Goal: Contribute content

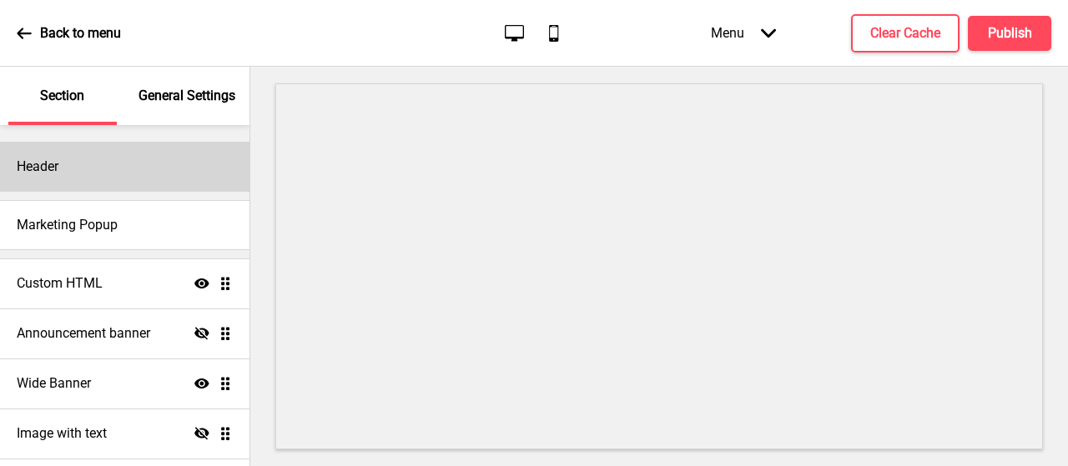
click at [98, 169] on div "Header" at bounding box center [124, 167] width 249 height 50
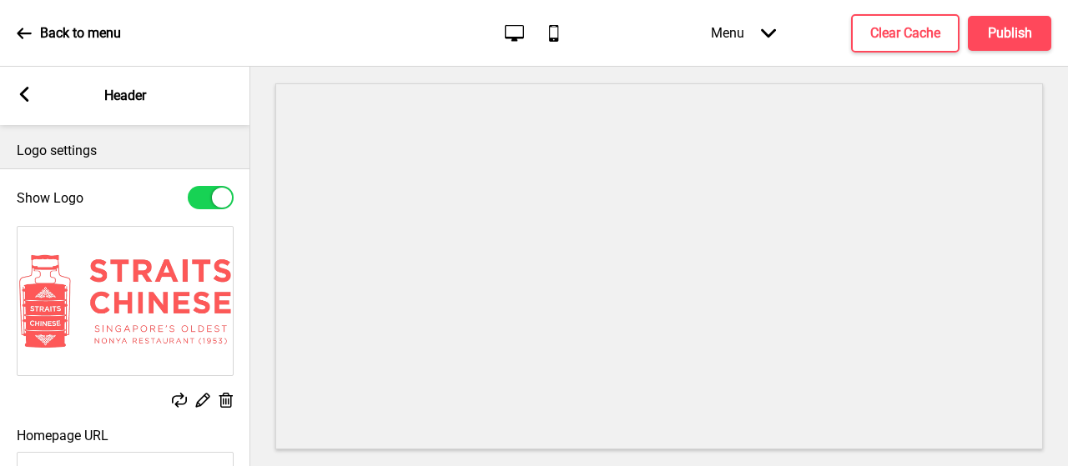
click at [28, 90] on rect at bounding box center [24, 94] width 15 height 15
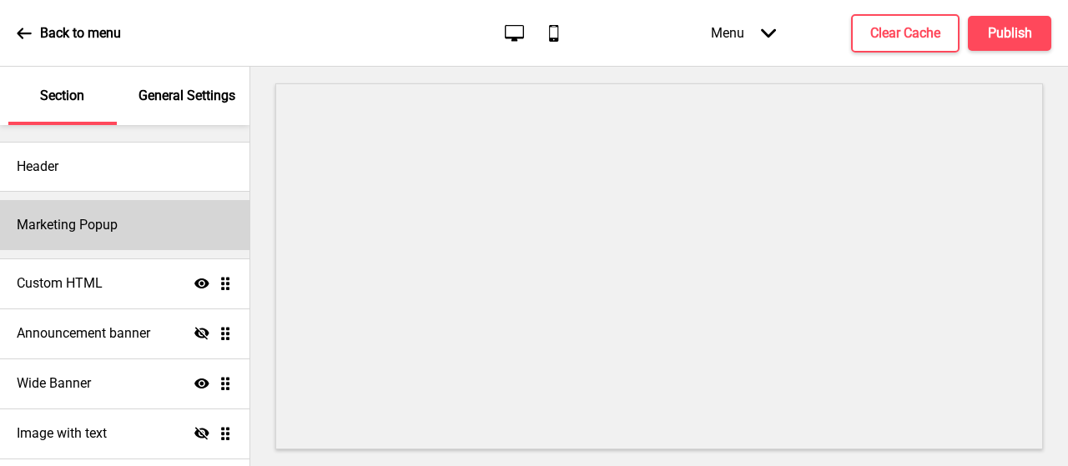
click at [43, 215] on div "Marketing Popup" at bounding box center [124, 225] width 249 height 50
select select "50"
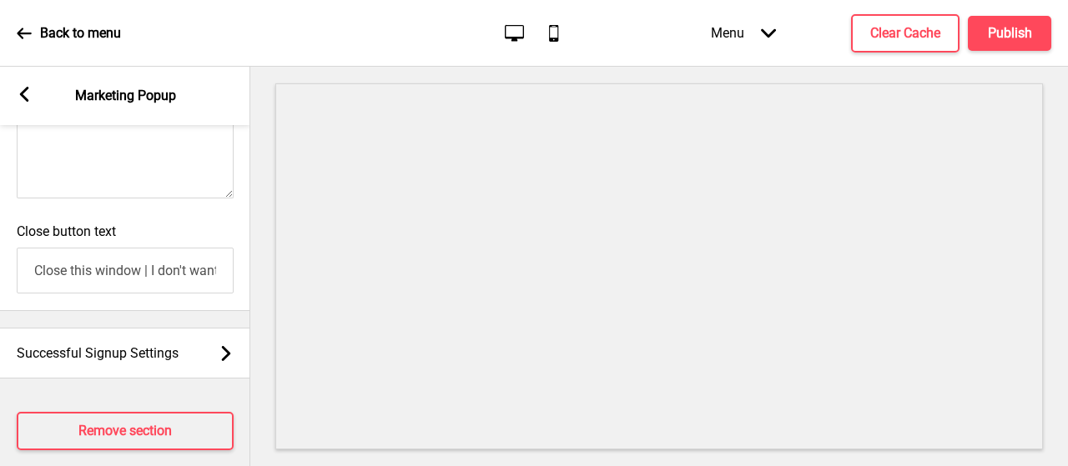
scroll to position [1366, 0]
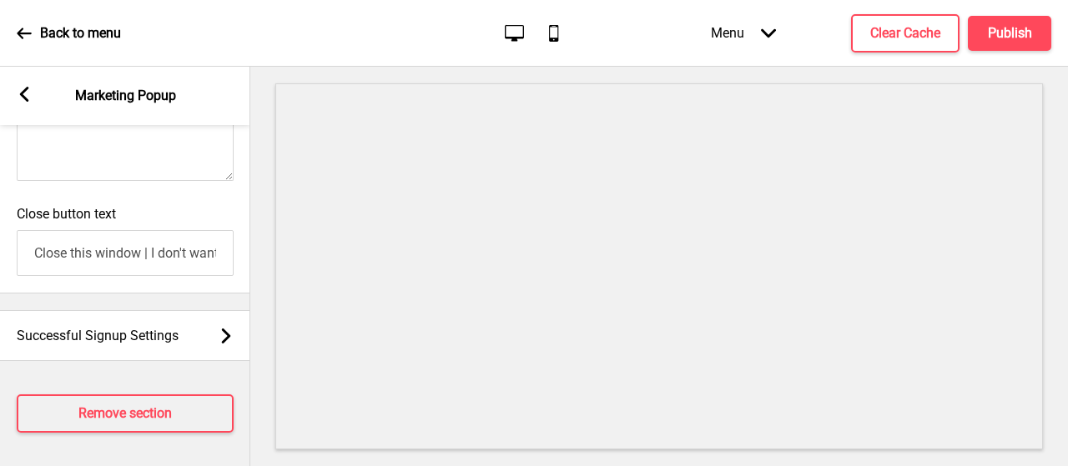
click at [28, 89] on rect at bounding box center [24, 94] width 15 height 15
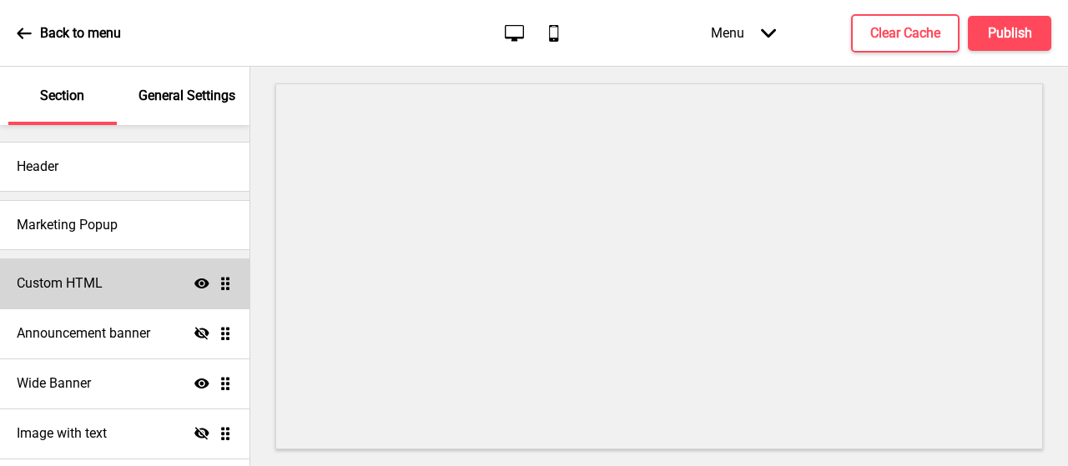
click at [80, 283] on h4 "Custom HTML" at bounding box center [60, 284] width 86 height 18
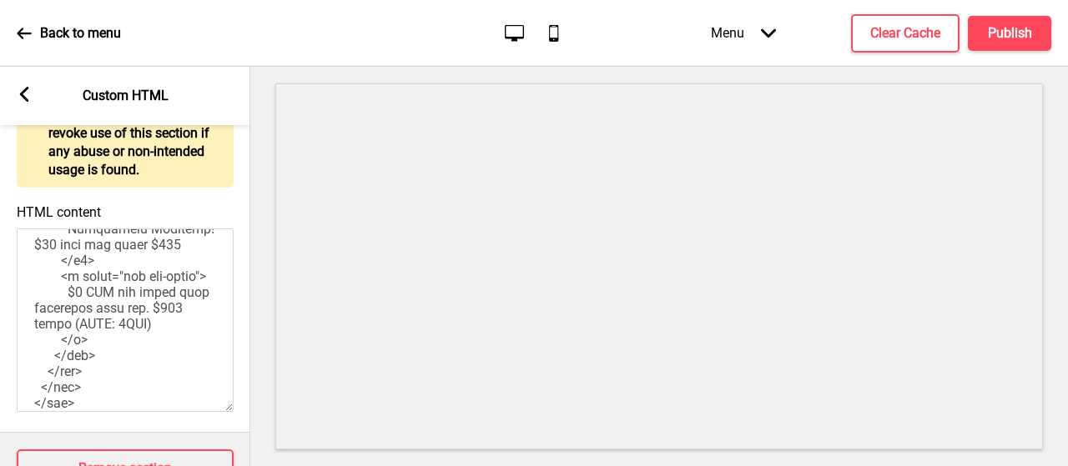
scroll to position [486, 0]
click at [50, 320] on textarea "HTML content" at bounding box center [125, 321] width 217 height 184
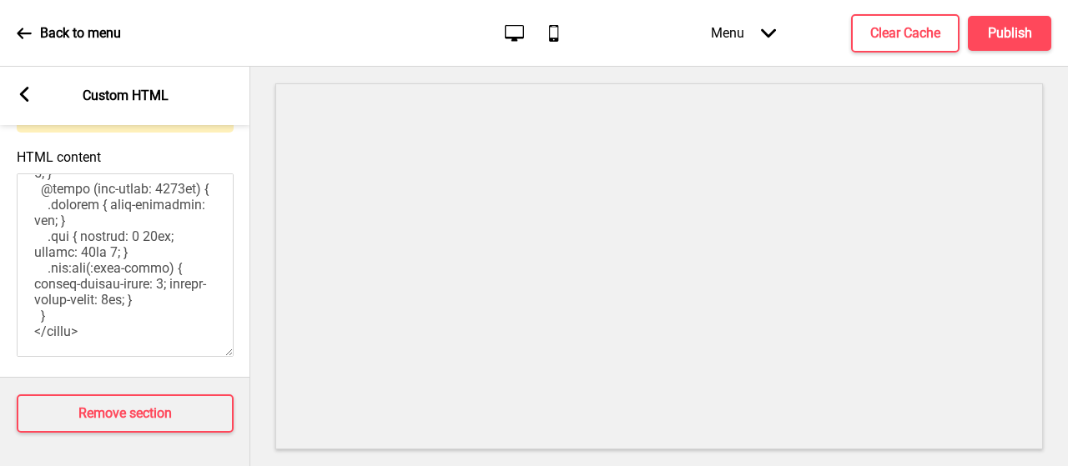
scroll to position [1061, 0]
type textarea "<!-- Version 1.1 --> <style> /* Please replace #annoucement-x with another id i…"
click at [23, 98] on icon at bounding box center [24, 94] width 9 height 15
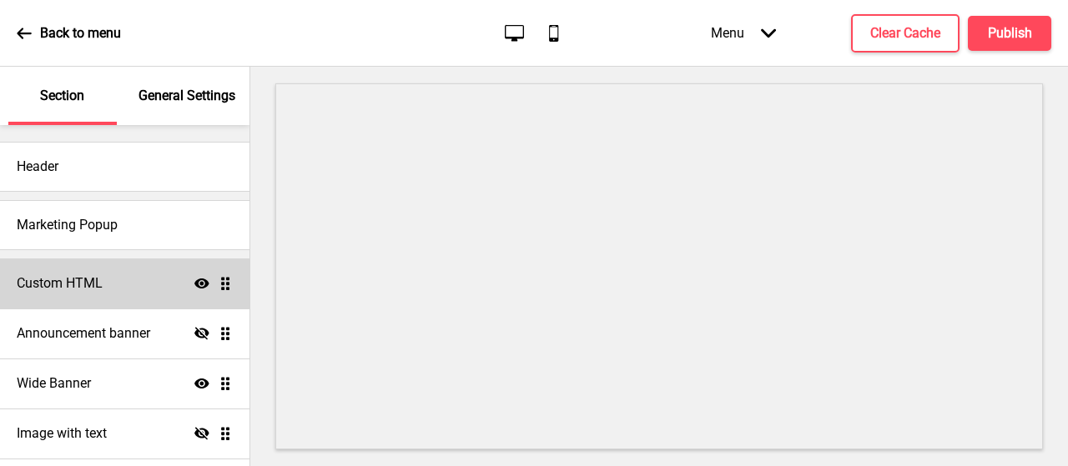
click at [72, 290] on h4 "Custom HTML" at bounding box center [60, 284] width 86 height 18
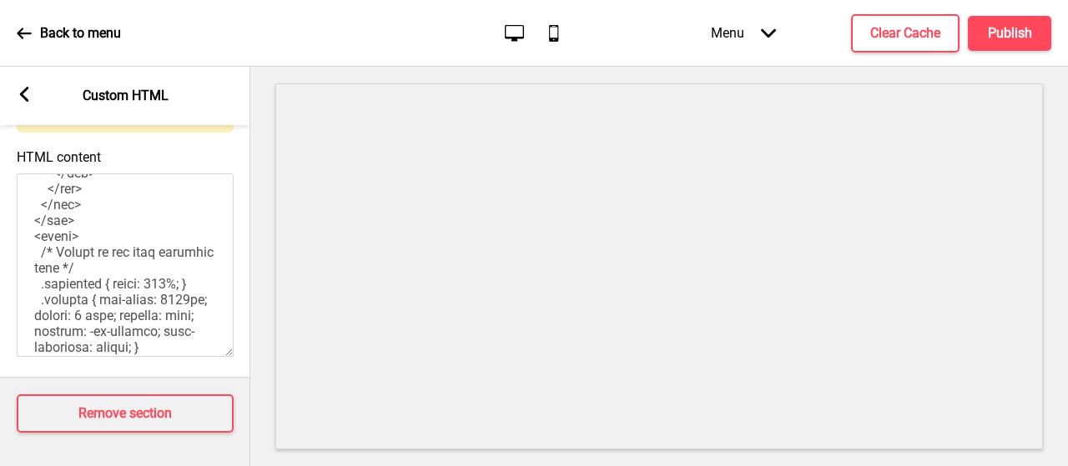
scroll to position [492, 0]
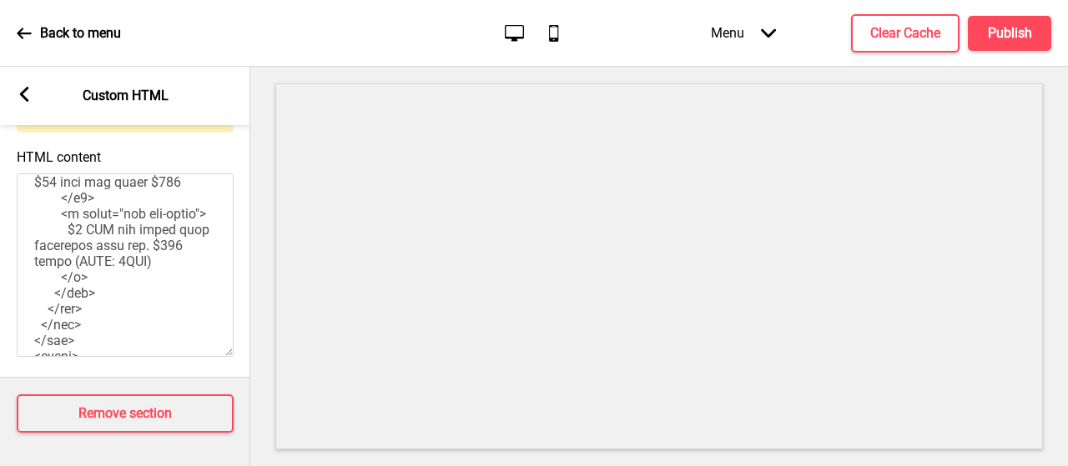
click at [29, 78] on div "Arrow left Custom HTML" at bounding box center [125, 96] width 250 height 58
click at [20, 88] on rect at bounding box center [24, 94] width 15 height 15
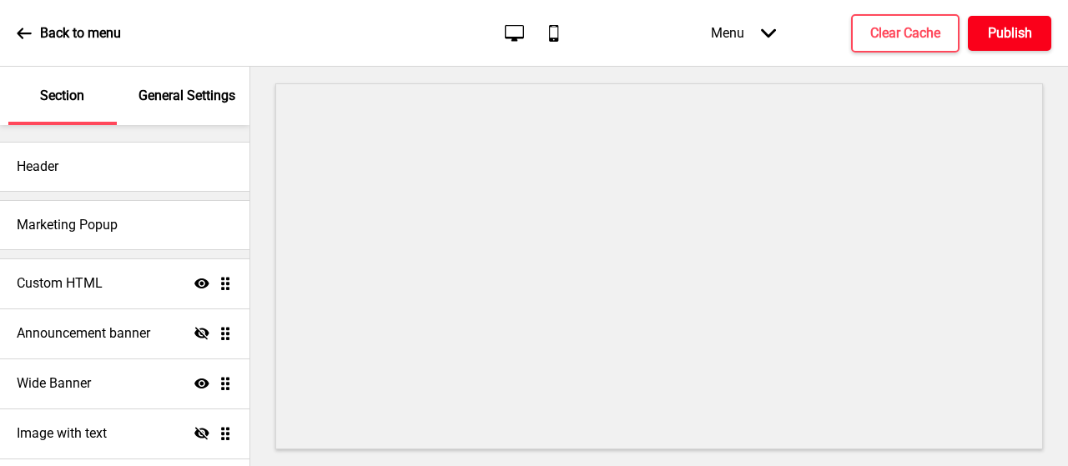
click at [1018, 29] on h4 "Publish" at bounding box center [1010, 33] width 44 height 18
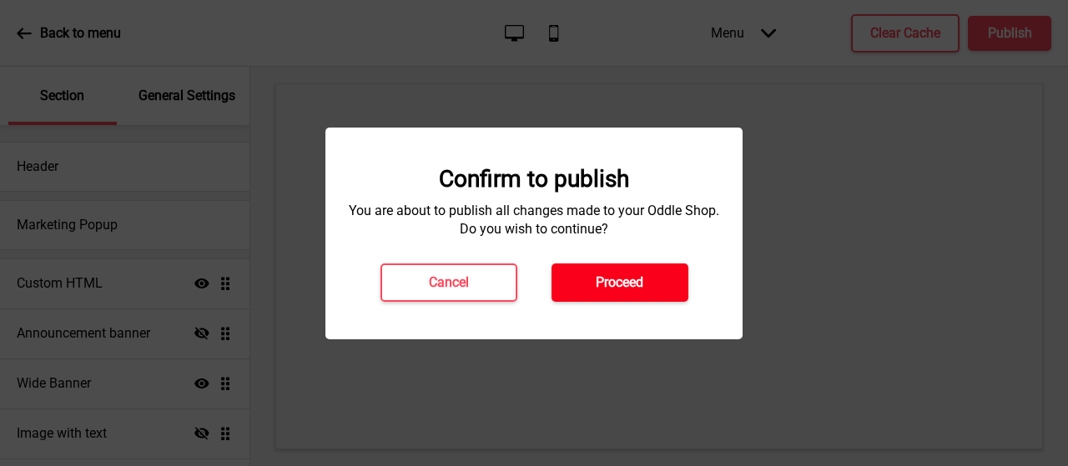
click at [620, 265] on button "Proceed" at bounding box center [620, 283] width 137 height 38
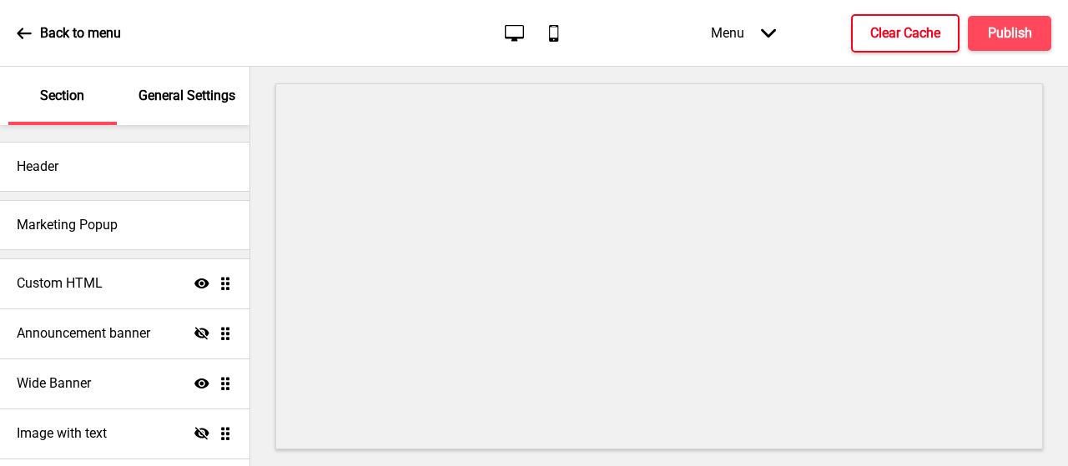
click at [883, 28] on h4 "Clear Cache" at bounding box center [905, 33] width 70 height 18
